Goal: Task Accomplishment & Management: Use online tool/utility

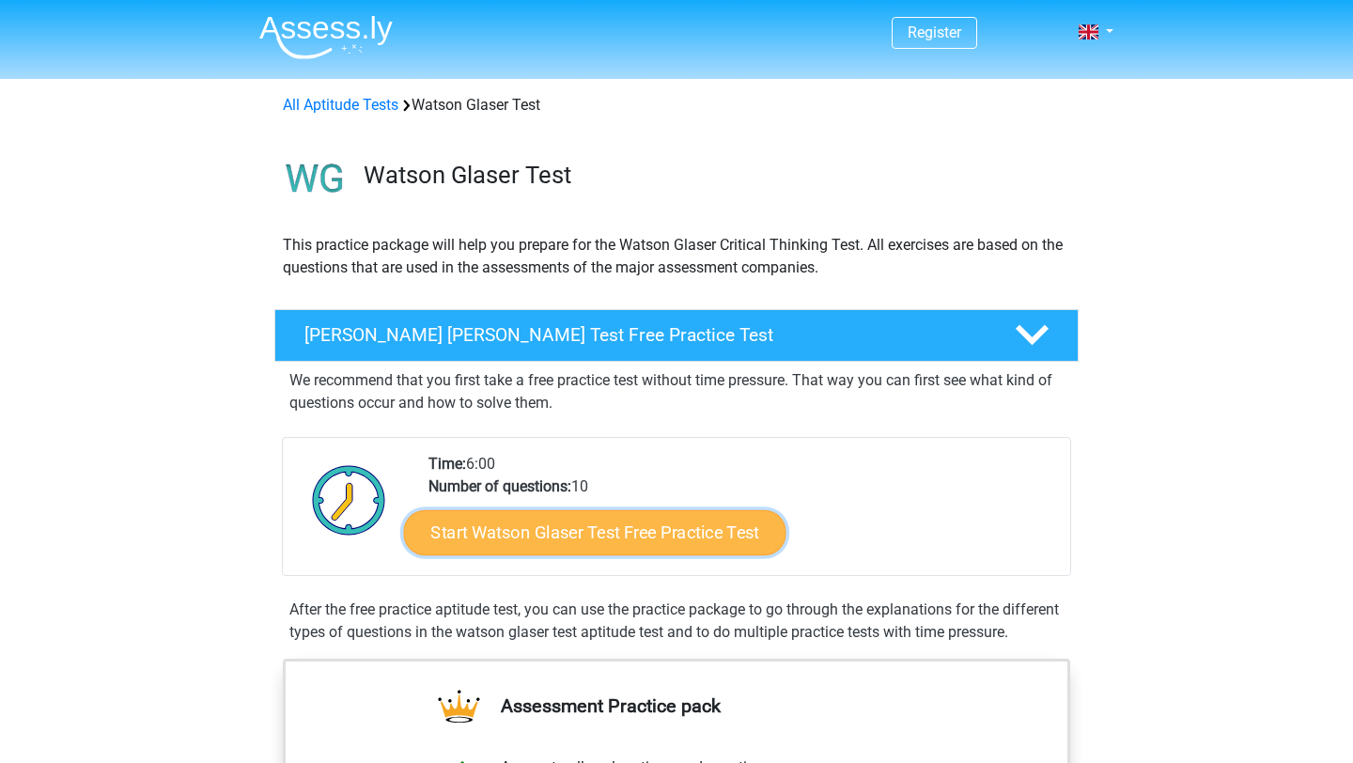
click at [702, 522] on link "Start Watson Glaser Test Free Practice Test" at bounding box center [595, 532] width 382 height 45
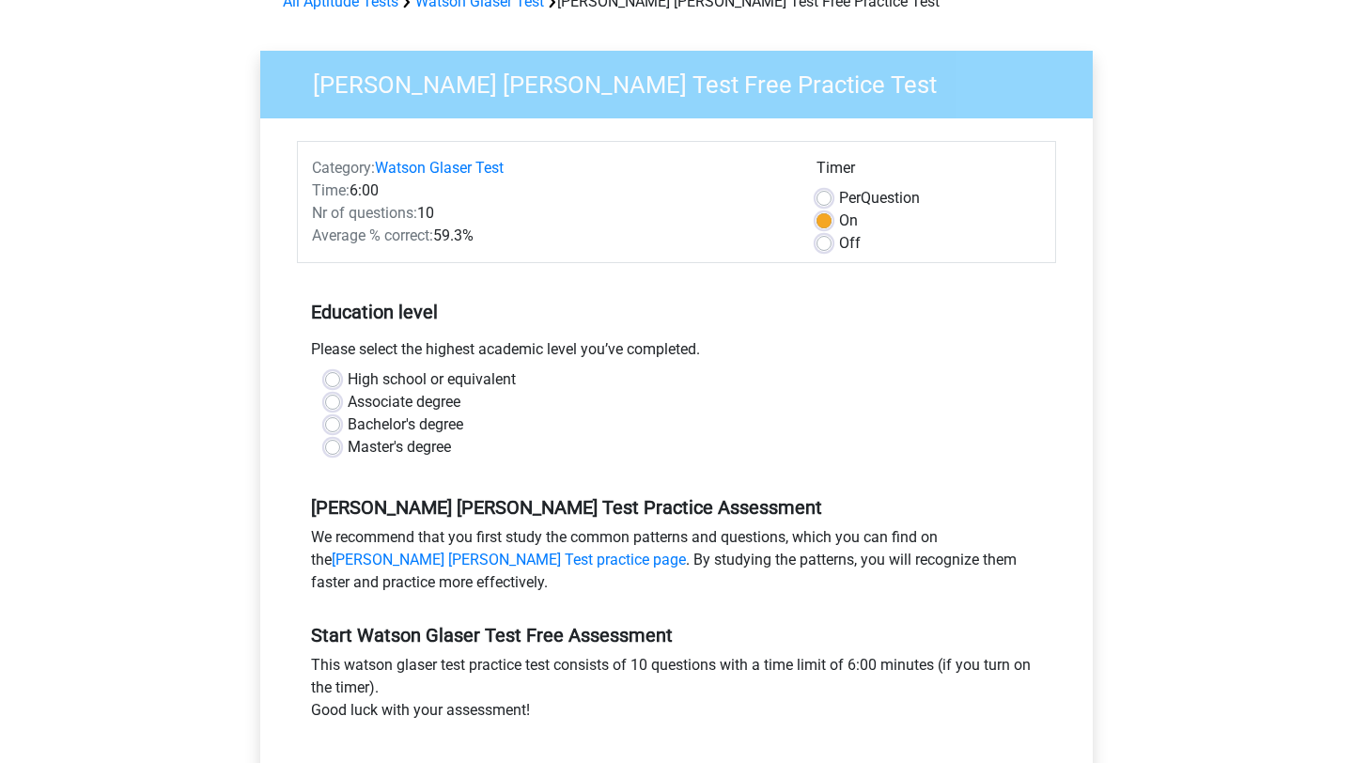
scroll to position [105, 0]
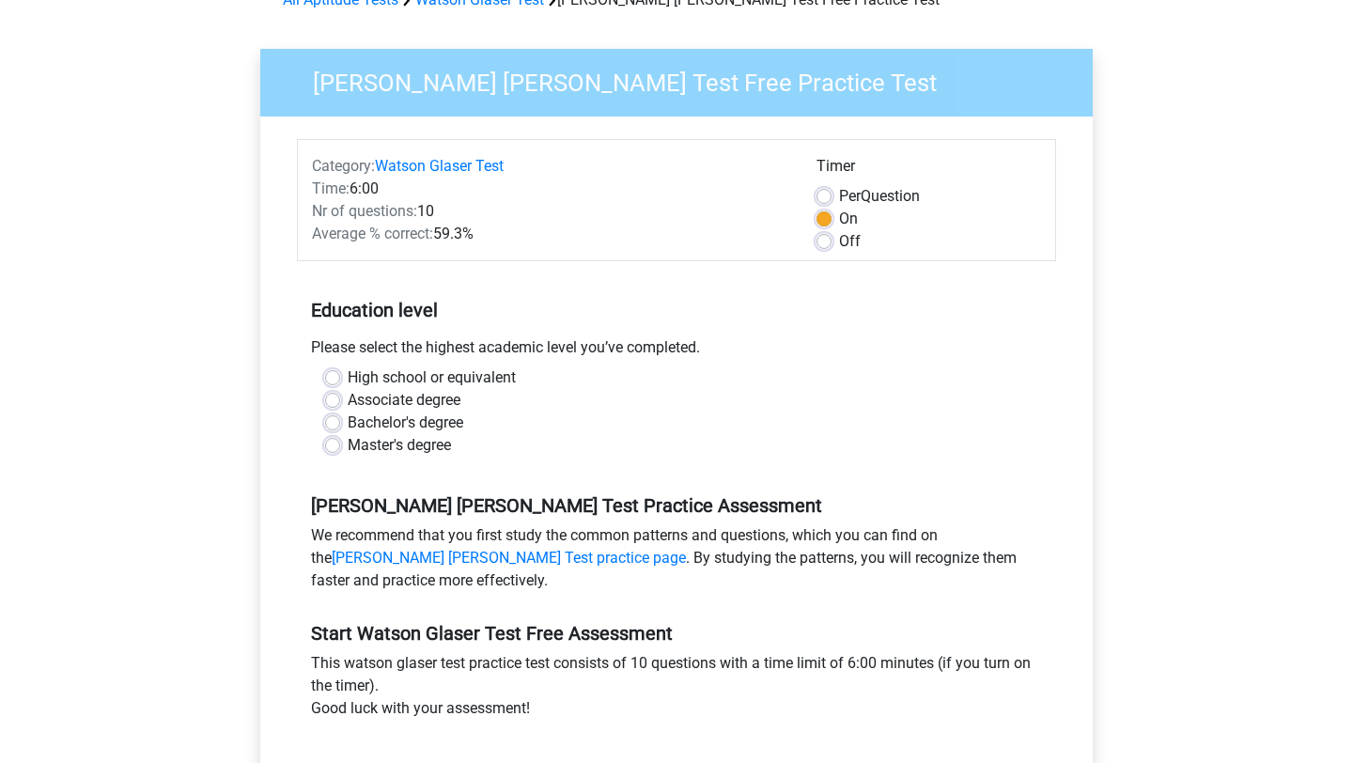
click at [348, 377] on label "High school or equivalent" at bounding box center [432, 377] width 168 height 23
click at [333, 377] on input "High school or equivalent" at bounding box center [332, 375] width 15 height 19
radio input "true"
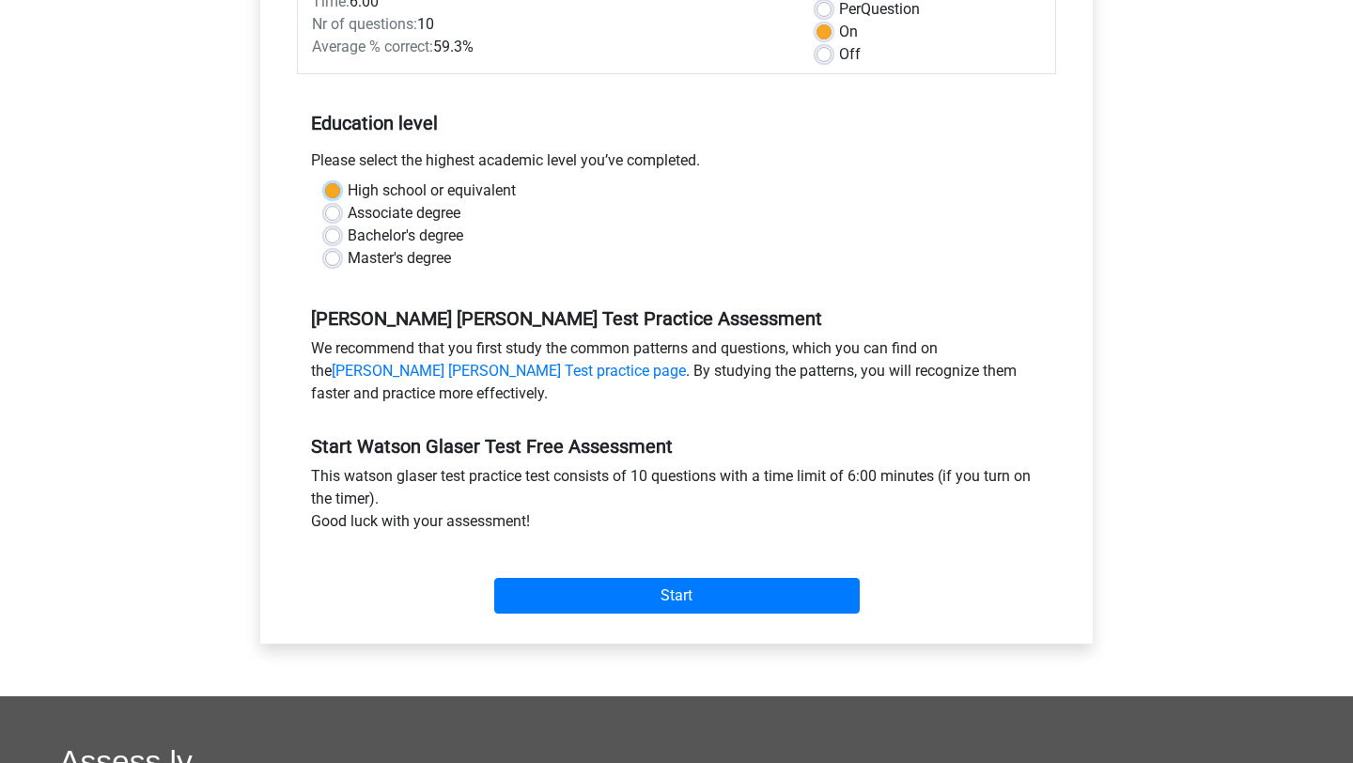
scroll to position [303, 0]
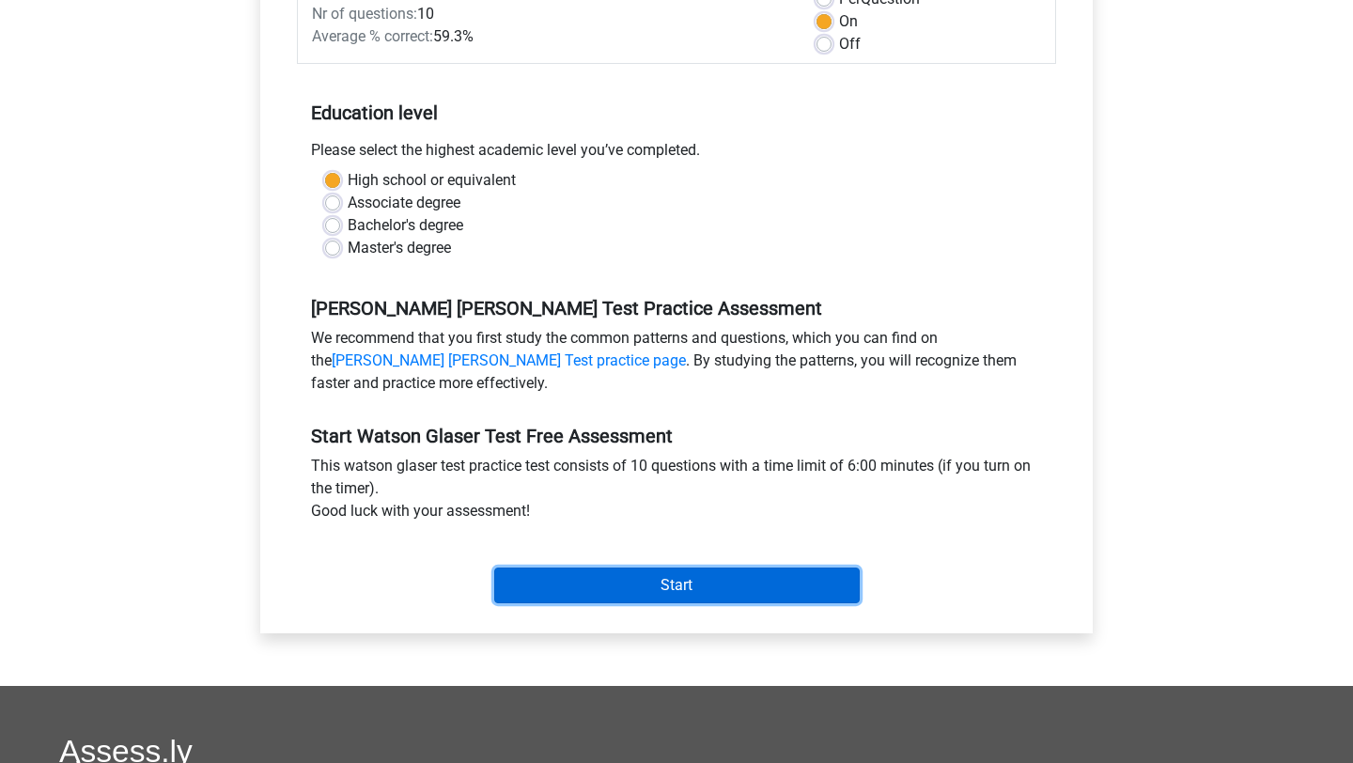
click at [631, 587] on input "Start" at bounding box center [677, 586] width 366 height 36
